Goal: Task Accomplishment & Management: Use online tool/utility

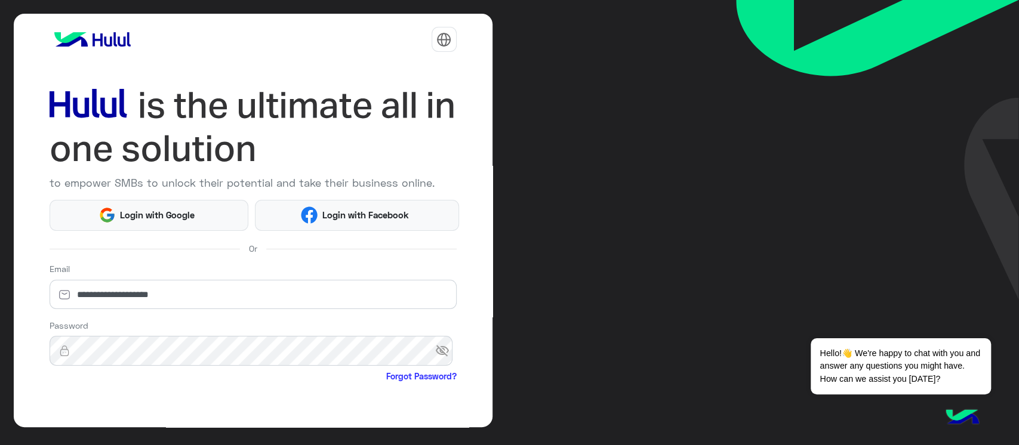
scroll to position [88, 0]
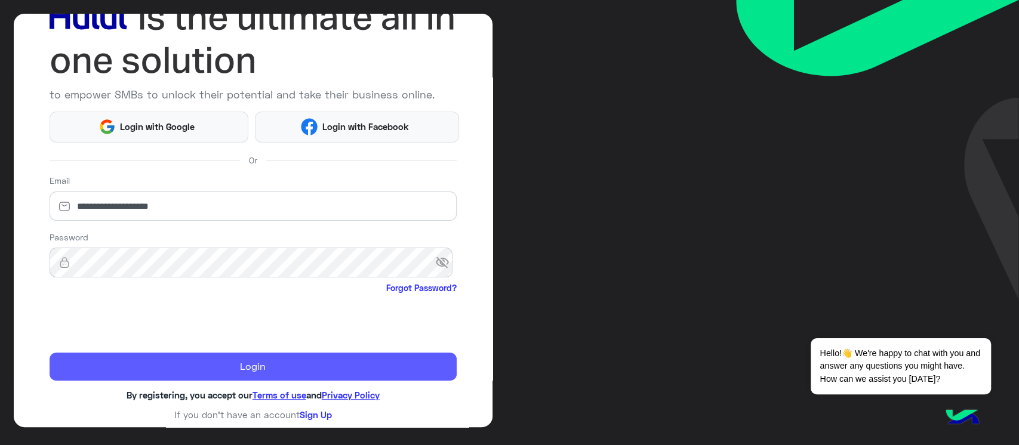
click at [96, 376] on button "Login" at bounding box center [253, 367] width 407 height 29
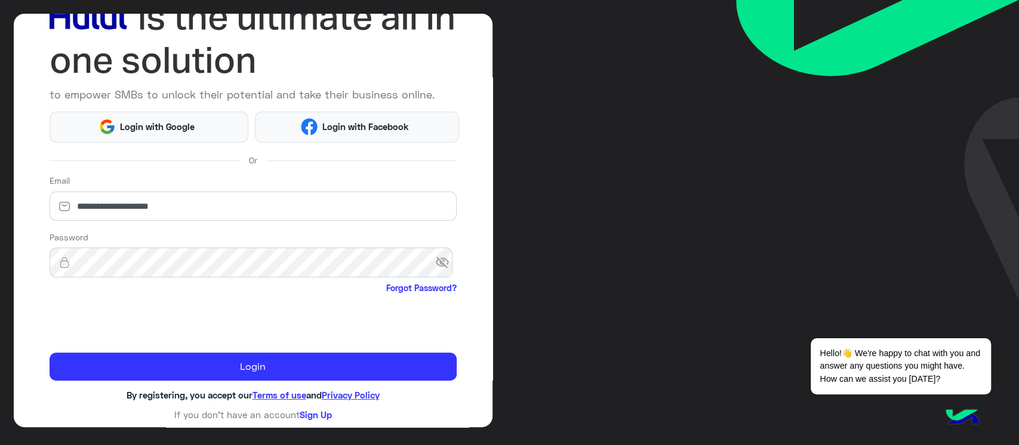
drag, startPoint x: 14, startPoint y: 265, endPoint x: 22, endPoint y: 264, distance: 7.9
click at [14, 265] on div "**********" at bounding box center [253, 221] width 479 height 414
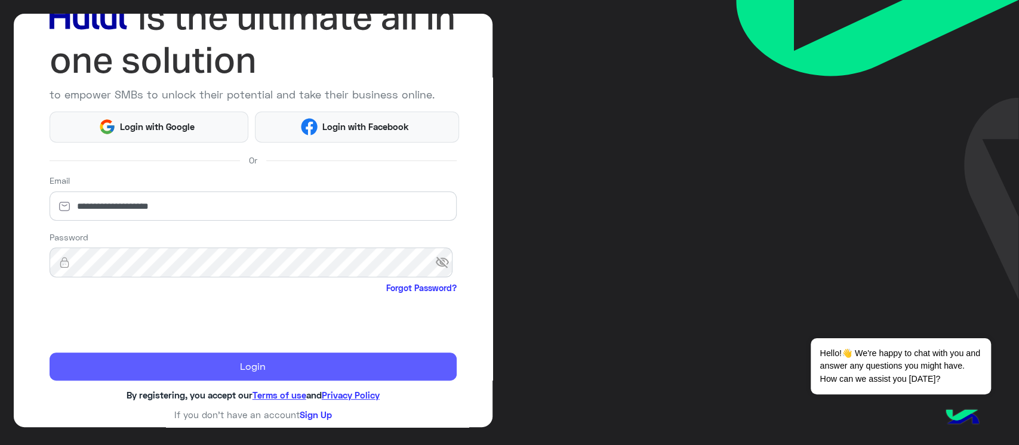
drag, startPoint x: 143, startPoint y: 361, endPoint x: 149, endPoint y: 356, distance: 8.5
click at [144, 361] on button "Login" at bounding box center [253, 367] width 407 height 29
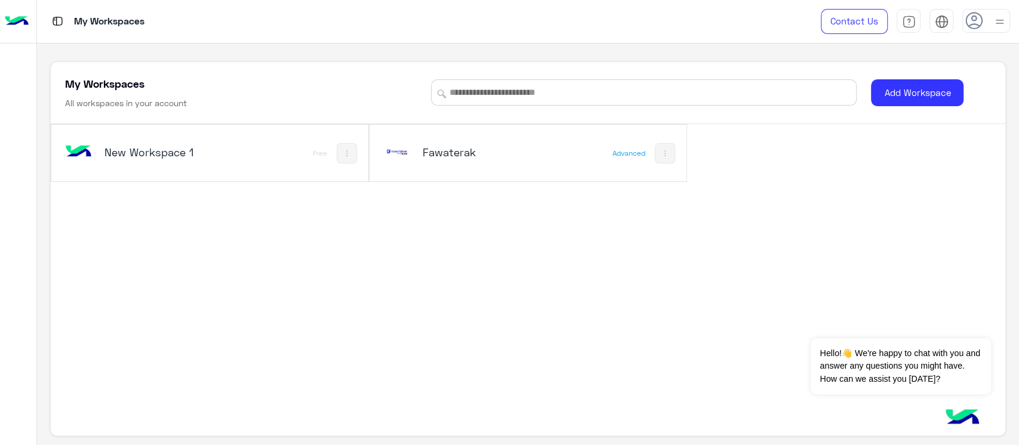
click at [499, 145] on h5 "Fawaterak" at bounding box center [476, 152] width 106 height 14
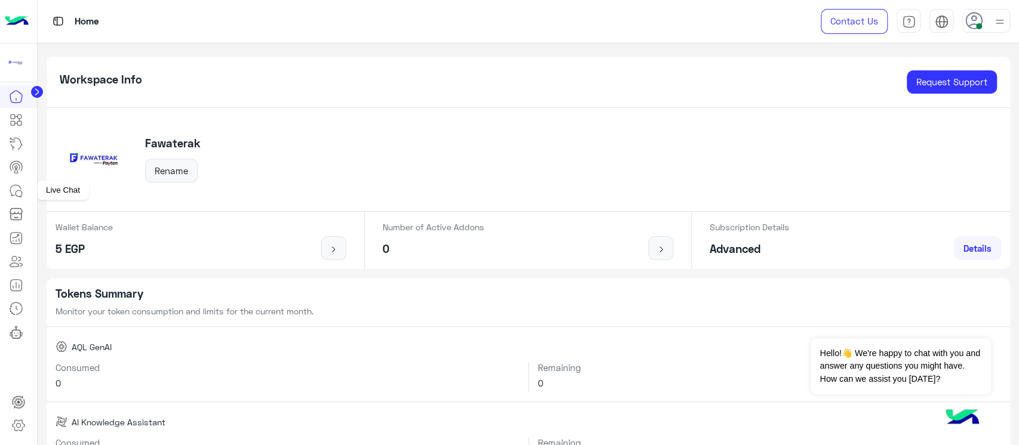
click at [24, 183] on link at bounding box center [16, 191] width 32 height 24
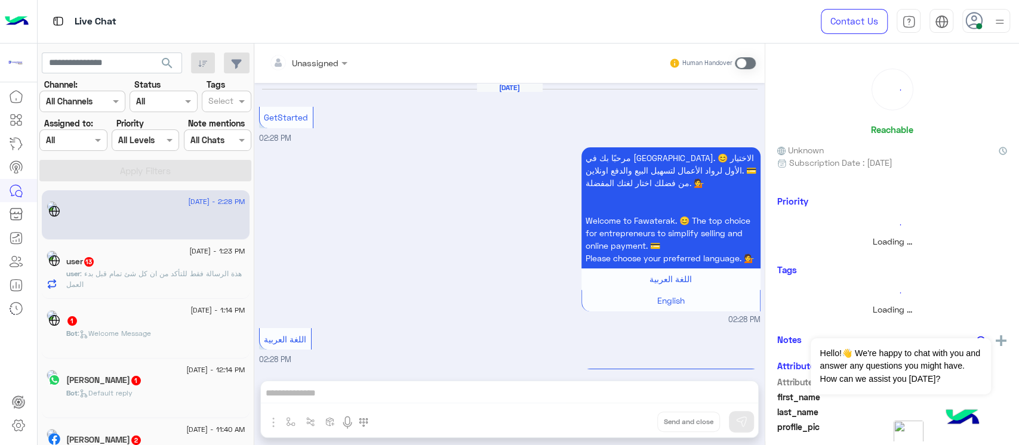
scroll to position [221, 0]
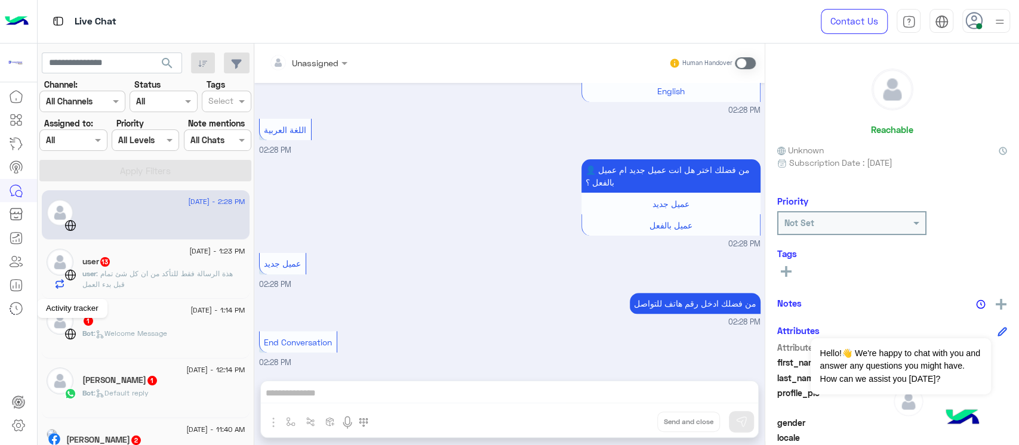
click at [0, 297] on link at bounding box center [16, 309] width 32 height 24
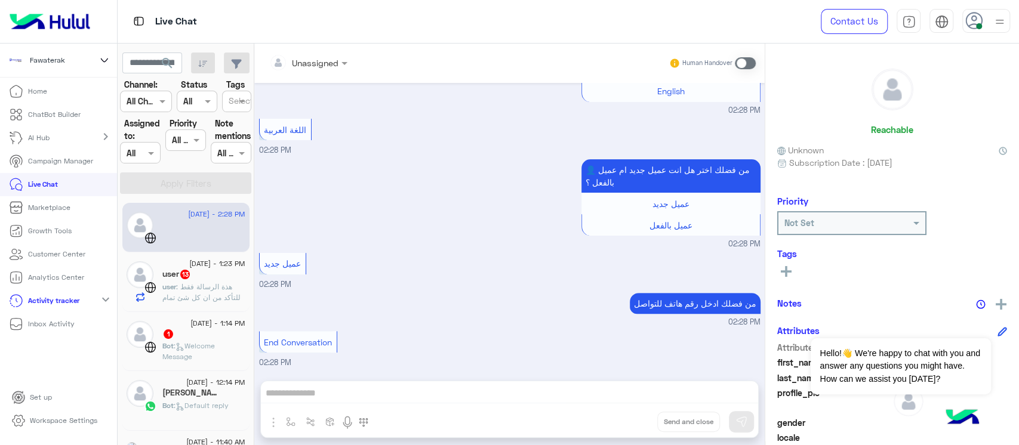
click at [182, 36] on div "Live Chat" at bounding box center [418, 21] width 601 height 43
click at [24, 60] on img at bounding box center [15, 60] width 19 height 19
click at [67, 174] on span "Fawaterak" at bounding box center [59, 170] width 35 height 11
click at [75, 56] on div "Fawaterak" at bounding box center [58, 61] width 117 height 34
click at [73, 29] on img at bounding box center [50, 21] width 90 height 25
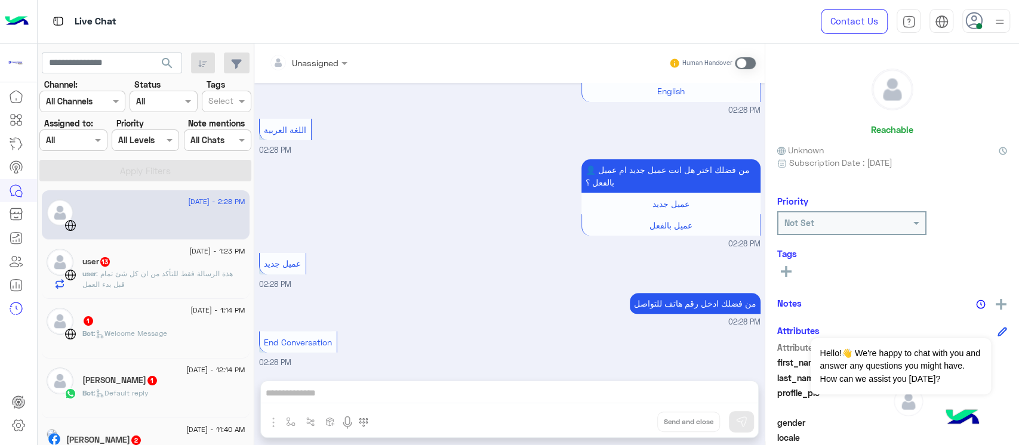
click at [7, 21] on img at bounding box center [17, 21] width 24 height 25
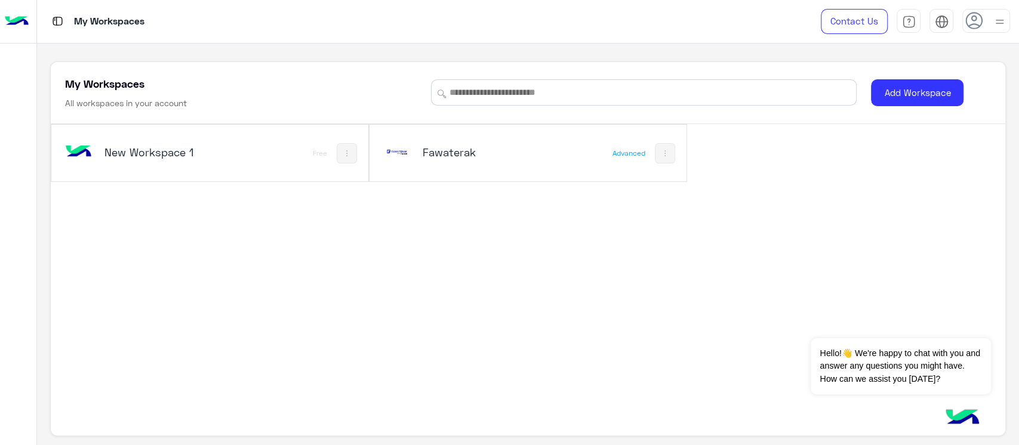
click at [454, 146] on h5 "Fawaterak" at bounding box center [476, 152] width 106 height 14
